Goal: Task Accomplishment & Management: Manage account settings

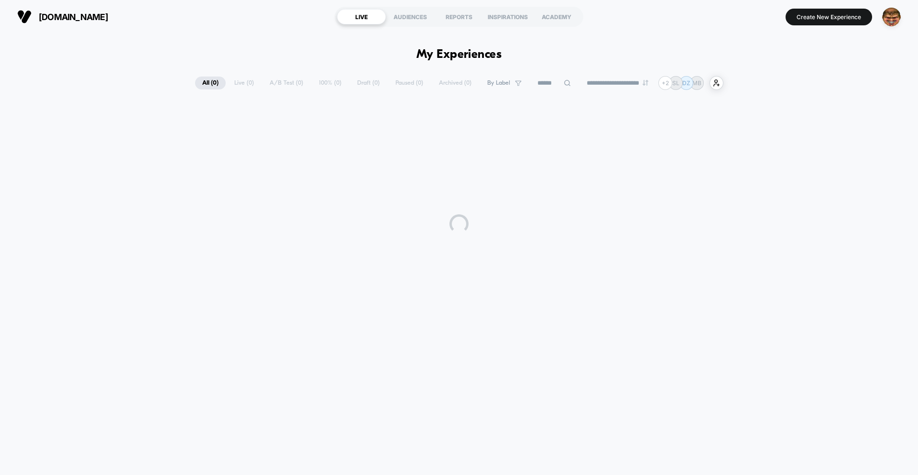
drag, startPoint x: 741, startPoint y: 189, endPoint x: 742, endPoint y: 184, distance: 5.8
click at [741, 189] on div at bounding box center [459, 223] width 918 height 239
click at [468, 212] on div at bounding box center [459, 223] width 918 height 239
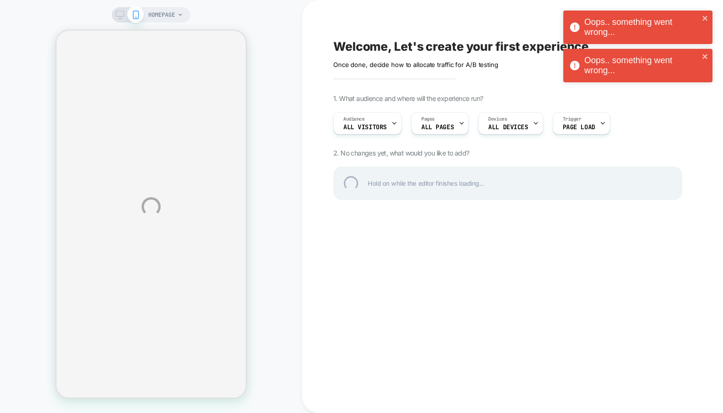
click at [701, 24] on div "Oops.. something went wrong..." at bounding box center [634, 27] width 135 height 26
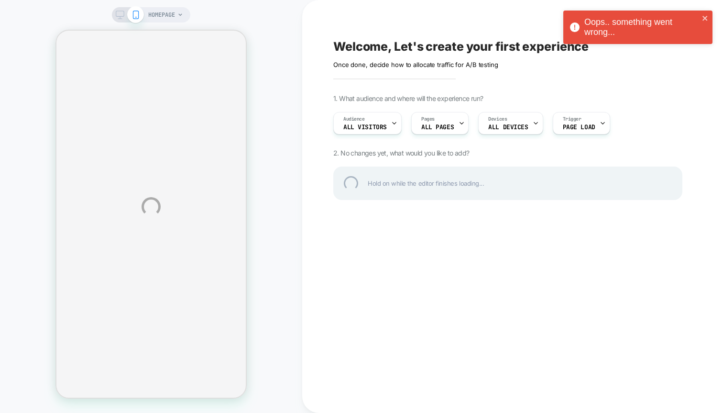
click at [701, 51] on div "Oops.. something went wrong... Oops.. something went wrong..." at bounding box center [637, 30] width 153 height 42
click at [703, 21] on icon "close" at bounding box center [705, 18] width 7 height 8
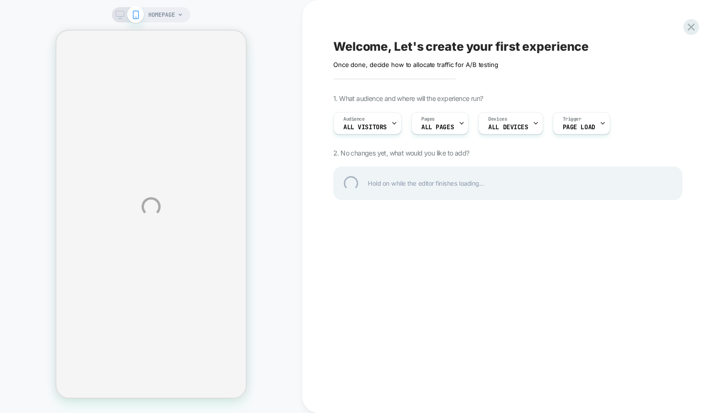
click at [685, 25] on div "Oops.. something went wrong... HOMEPAGE Welcome, Let's create your first experi…" at bounding box center [361, 206] width 723 height 413
click at [690, 26] on div at bounding box center [691, 27] width 20 height 20
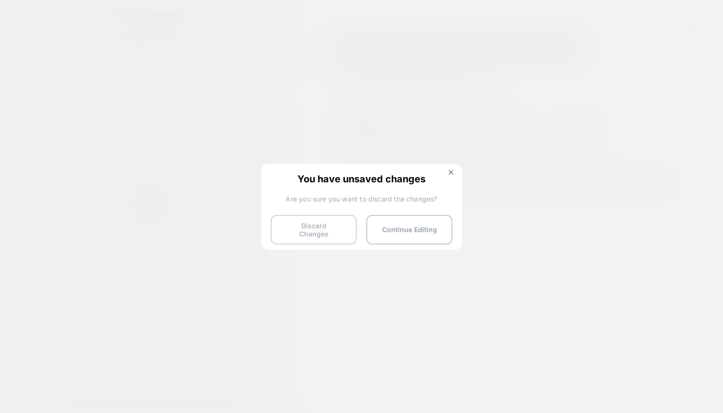
click at [327, 219] on button "Discard Changes" at bounding box center [314, 230] width 86 height 30
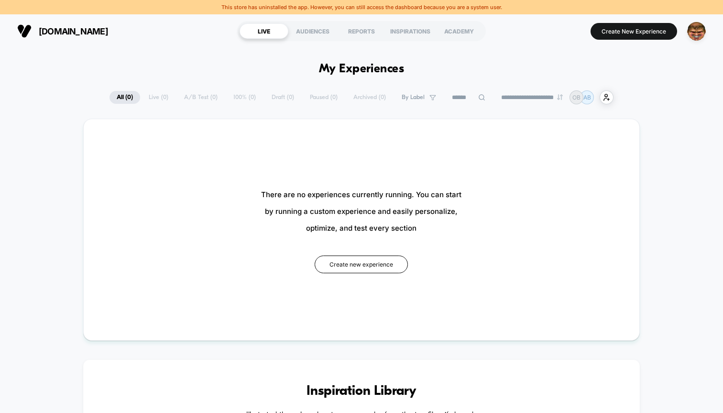
click at [442, 7] on div "This store has uninstalled the app. However, you can still access the dashboard…" at bounding box center [361, 7] width 723 height 14
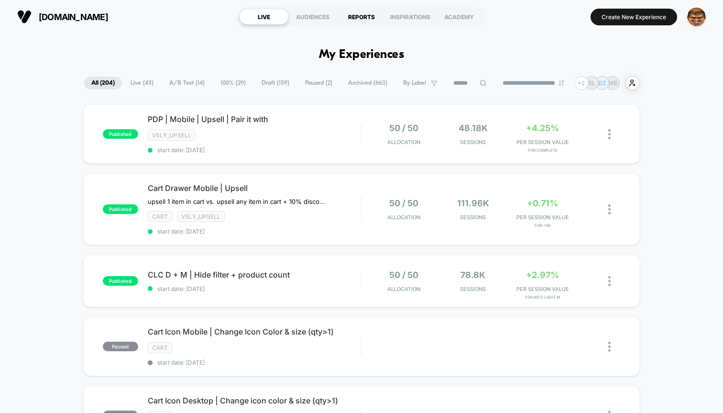
click at [366, 15] on div "REPORTS" at bounding box center [361, 16] width 49 height 15
